Goal: Find contact information: Find contact information

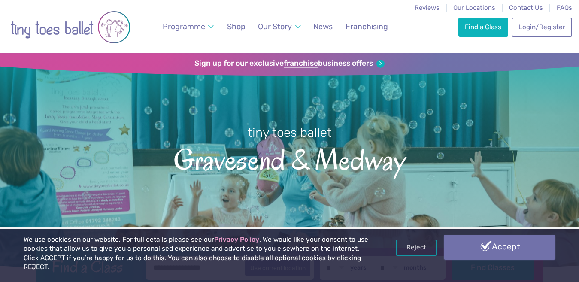
click at [516, 250] on link "Accept" at bounding box center [500, 247] width 112 height 25
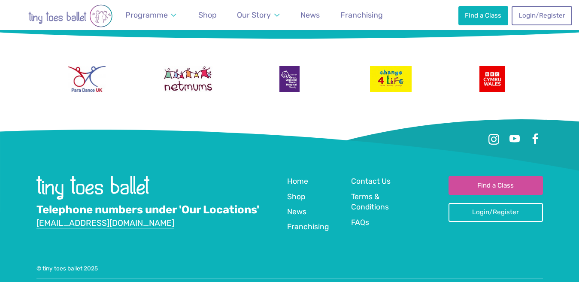
scroll to position [2109, 0]
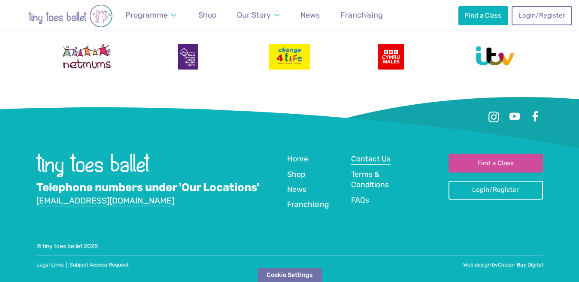
click at [387, 162] on span "Contact Us" at bounding box center [370, 158] width 39 height 9
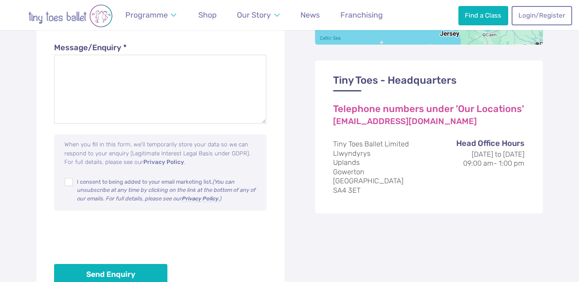
scroll to position [601, 0]
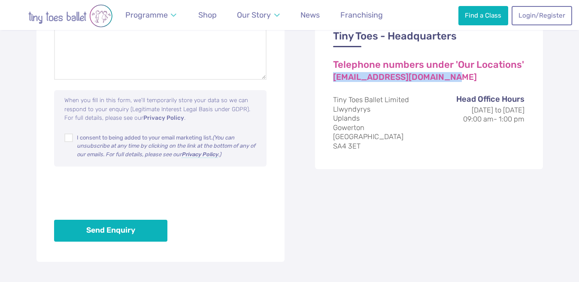
drag, startPoint x: 436, startPoint y: 77, endPoint x: 332, endPoint y: 78, distance: 103.9
click at [332, 78] on div "Tiny Toes - Headquarters Telephone numbers under 'Our Locations' [EMAIL_ADDRESS…" at bounding box center [429, 92] width 228 height 153
copy link "[EMAIL_ADDRESS][DOMAIN_NAME]"
